Goal: Browse casually

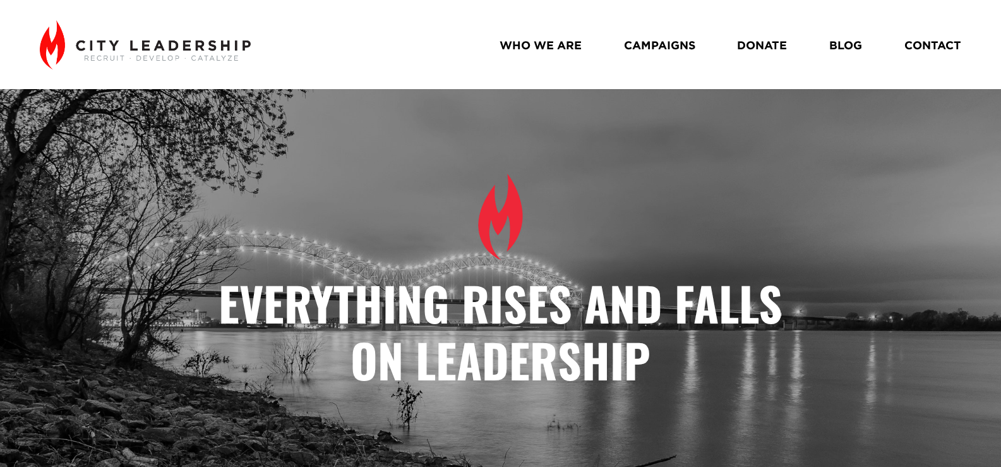
click at [535, 47] on link "WHO WE ARE" at bounding box center [540, 44] width 82 height 23
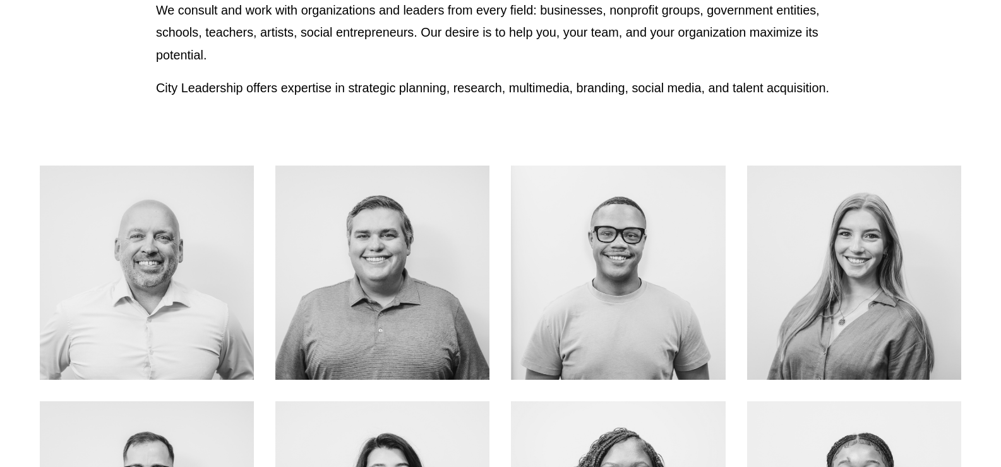
scroll to position [505, 0]
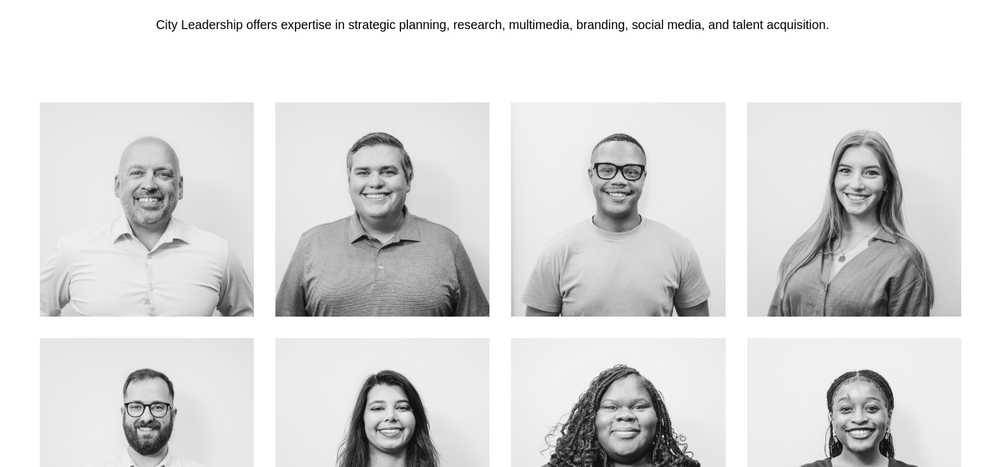
click at [818, 177] on div at bounding box center [854, 209] width 214 height 214
click at [838, 221] on link "ABOUT ME" at bounding box center [854, 237] width 100 height 33
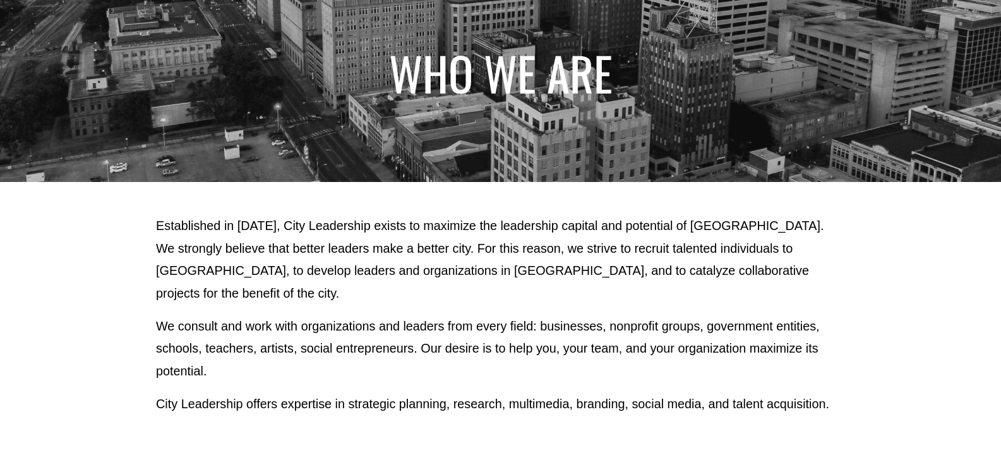
scroll to position [0, 0]
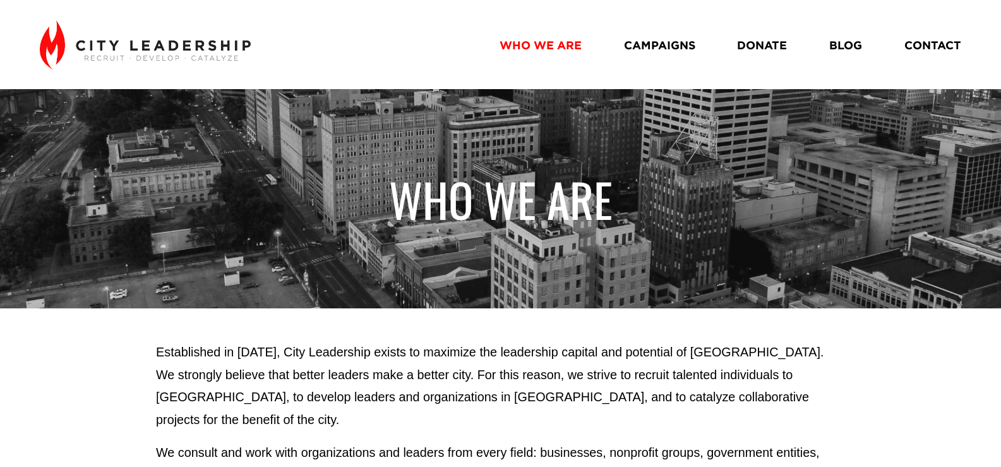
click at [668, 43] on link "CAMPAIGNS" at bounding box center [659, 44] width 71 height 23
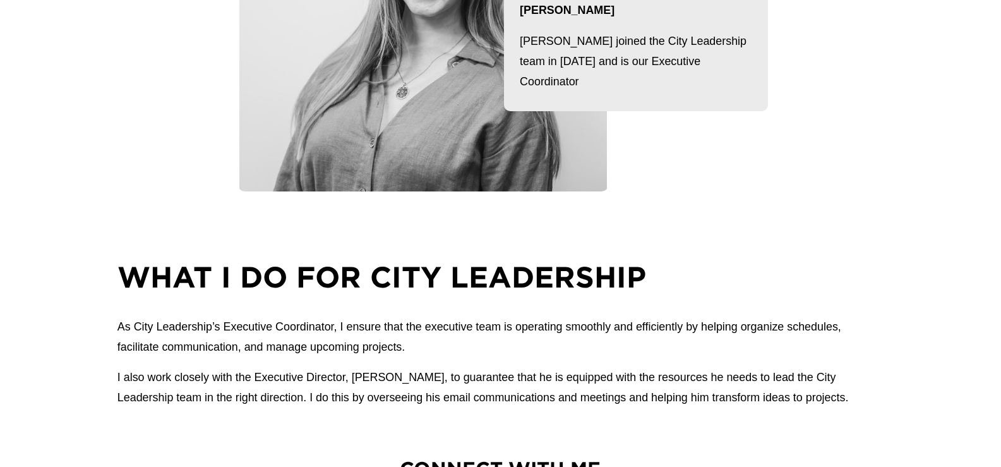
scroll to position [505, 0]
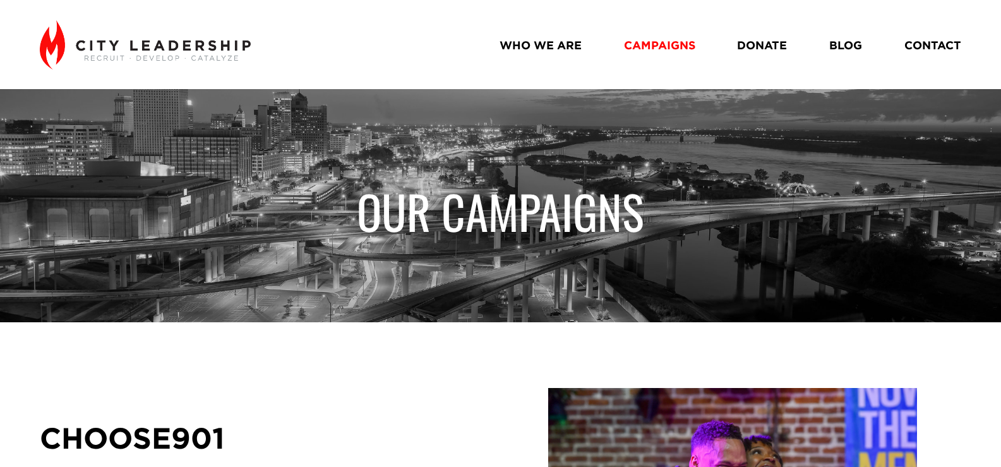
click at [765, 44] on link "DONATE" at bounding box center [762, 44] width 50 height 23
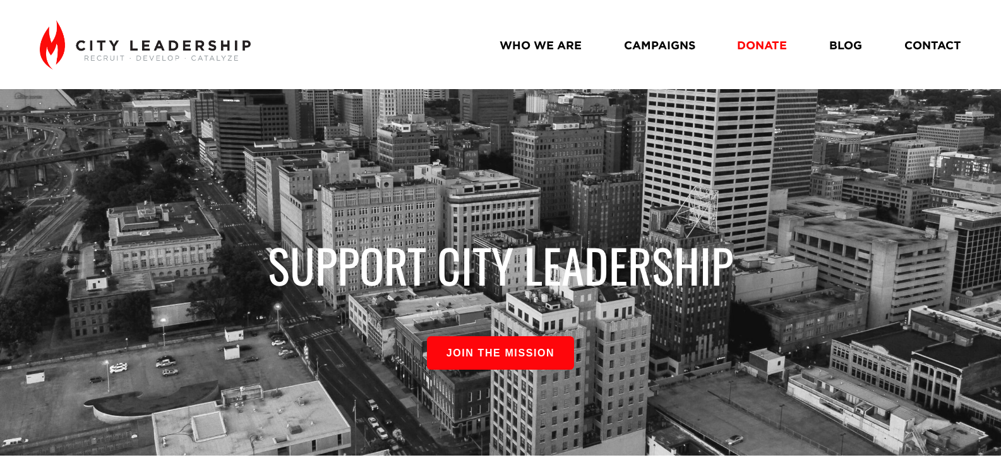
click at [846, 44] on link "BLOG" at bounding box center [845, 44] width 33 height 23
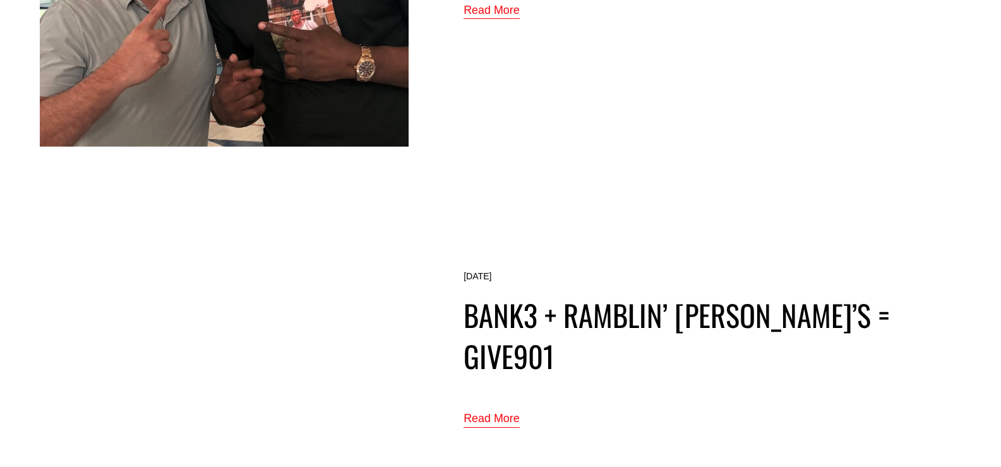
scroll to position [7197, 0]
